Goal: Use online tool/utility: Utilize a website feature to perform a specific function

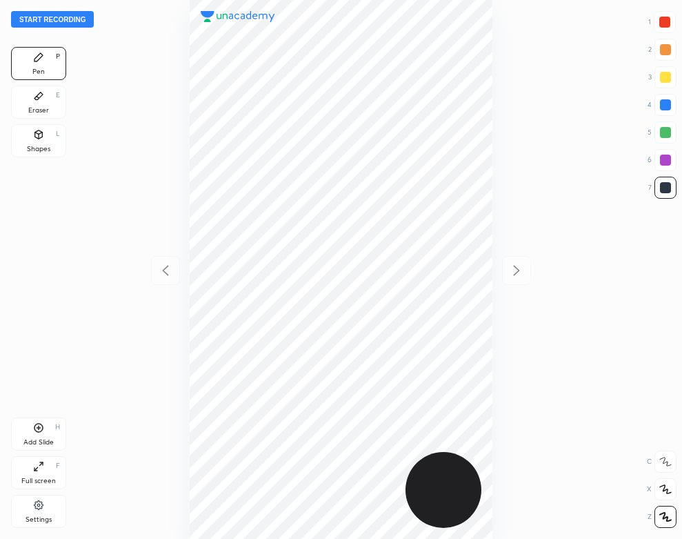
scroll to position [539, 461]
click at [83, 17] on button "Start recording" at bounding box center [52, 19] width 83 height 17
click at [36, 503] on icon at bounding box center [38, 504] width 9 height 9
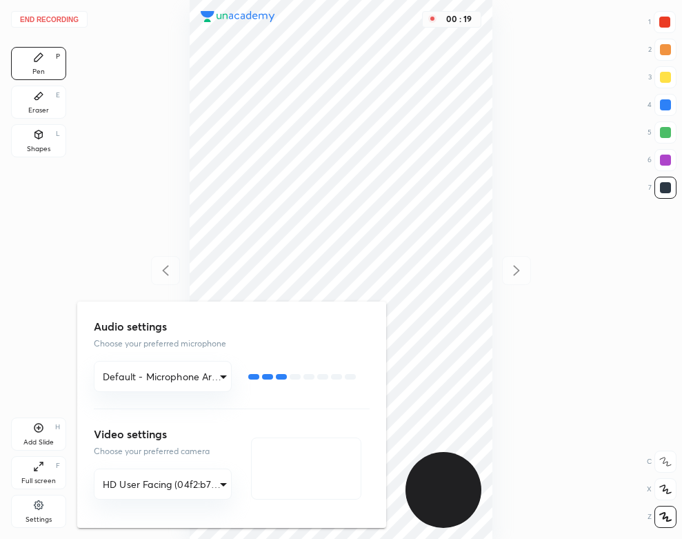
click at [203, 62] on div at bounding box center [341, 269] width 682 height 539
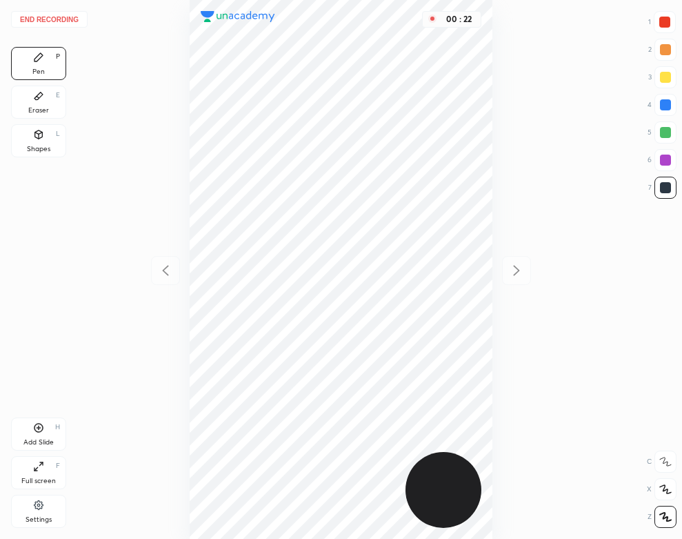
click at [665, 19] on div at bounding box center [664, 22] width 11 height 11
click at [35, 99] on icon at bounding box center [38, 96] width 8 height 8
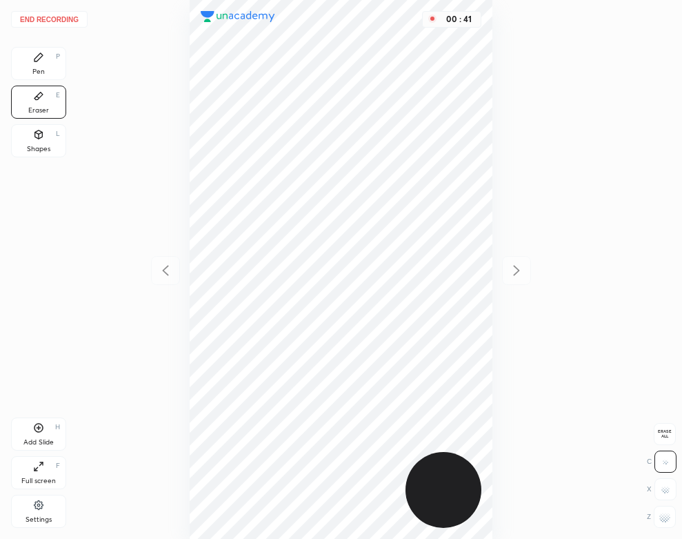
click at [37, 66] on div "Pen P" at bounding box center [38, 63] width 55 height 33
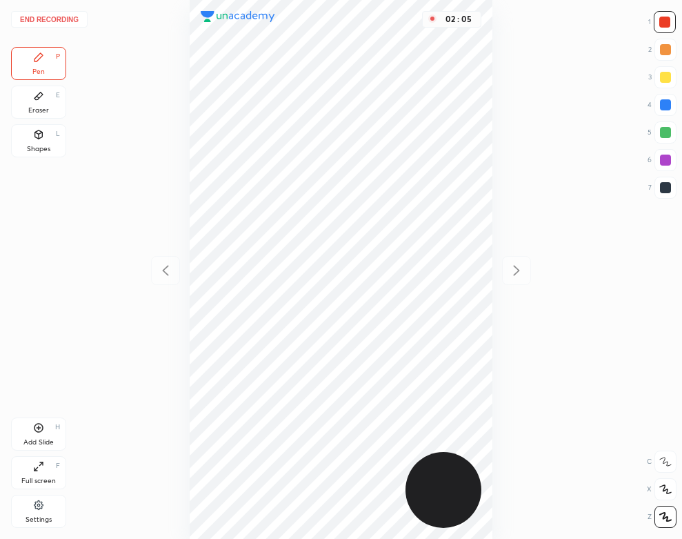
click at [42, 431] on icon at bounding box center [38, 427] width 11 height 11
click at [66, 16] on button "End recording" at bounding box center [49, 19] width 77 height 17
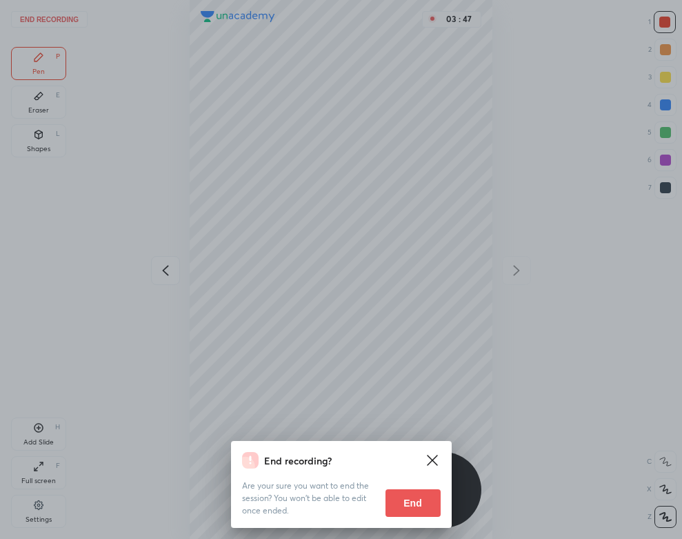
click at [416, 501] on button "End" at bounding box center [412, 503] width 55 height 28
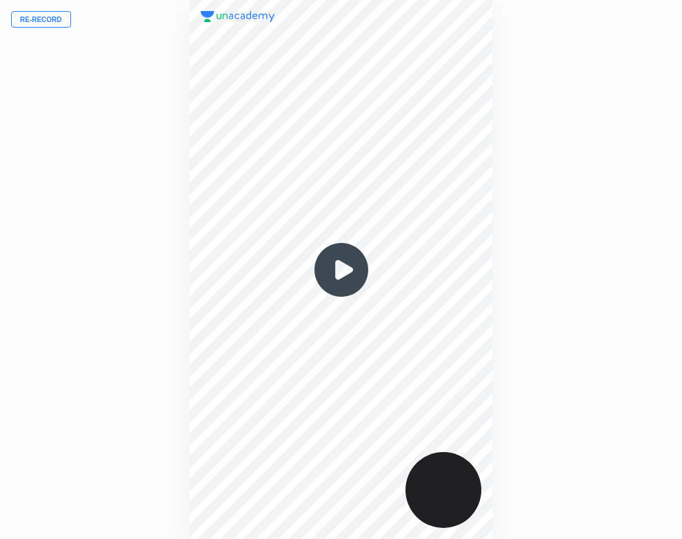
click at [345, 269] on img at bounding box center [341, 270] width 66 height 66
